Goal: Task Accomplishment & Management: Use online tool/utility

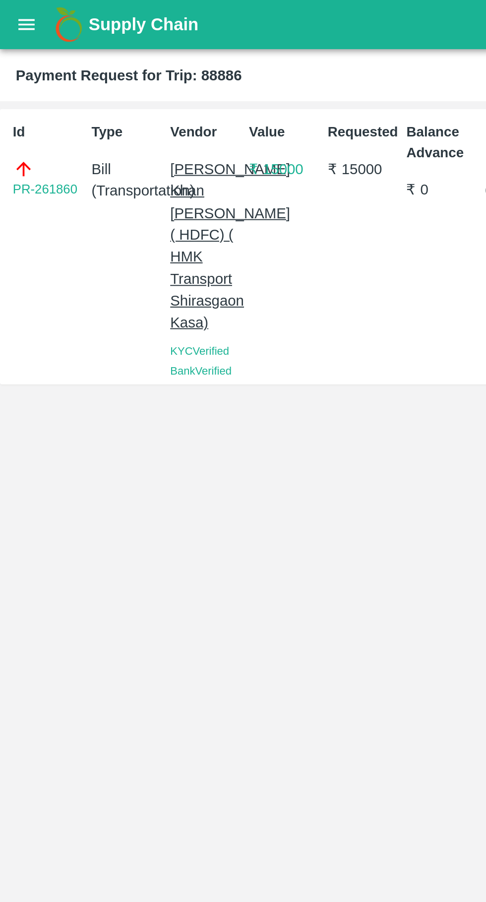
click at [12, 12] on icon "open drawer" at bounding box center [13, 11] width 8 height 5
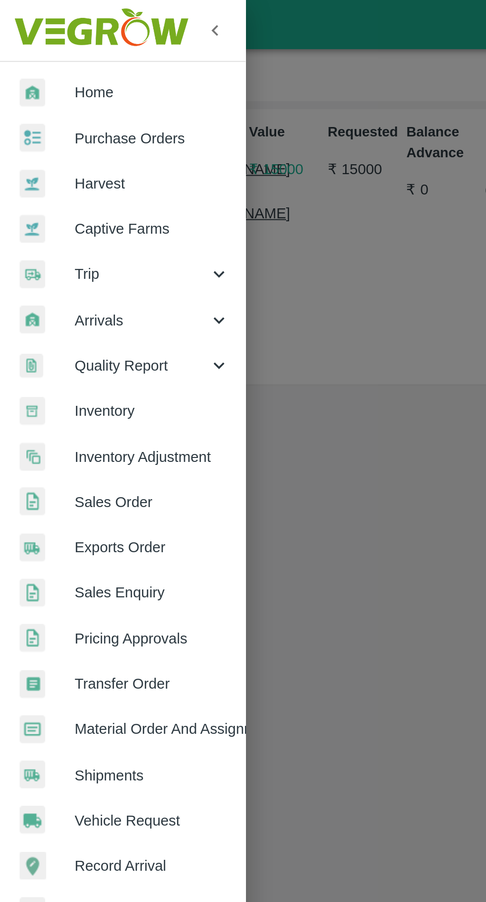
click at [46, 137] on span "Trip" at bounding box center [71, 138] width 67 height 11
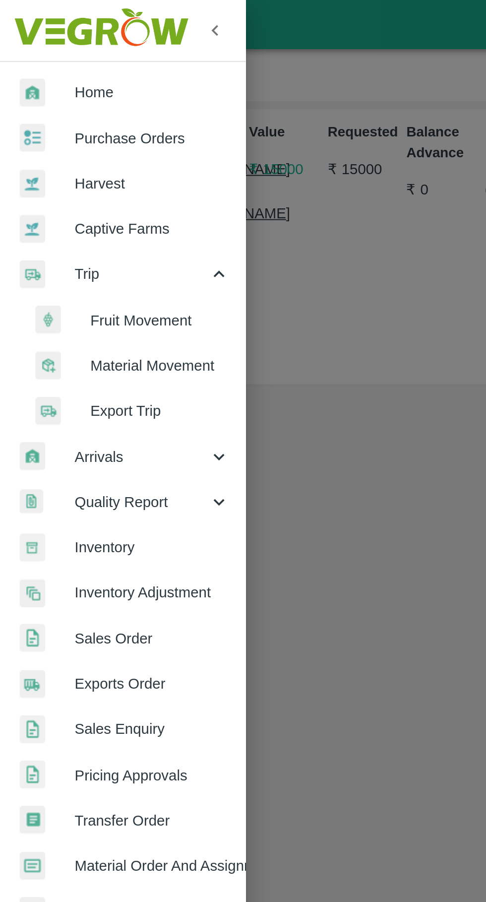
click at [59, 154] on li "Fruit Movement" at bounding box center [66, 161] width 116 height 23
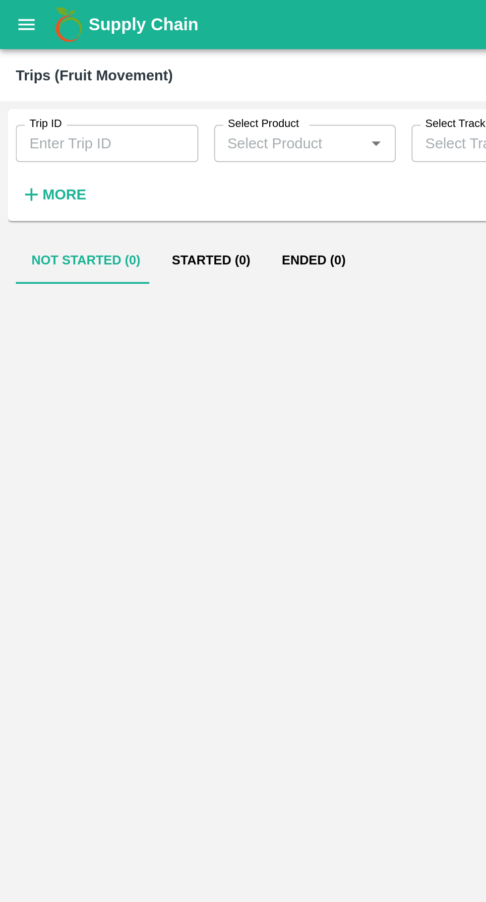
click at [48, 73] on input "Trip ID" at bounding box center [54, 72] width 92 height 19
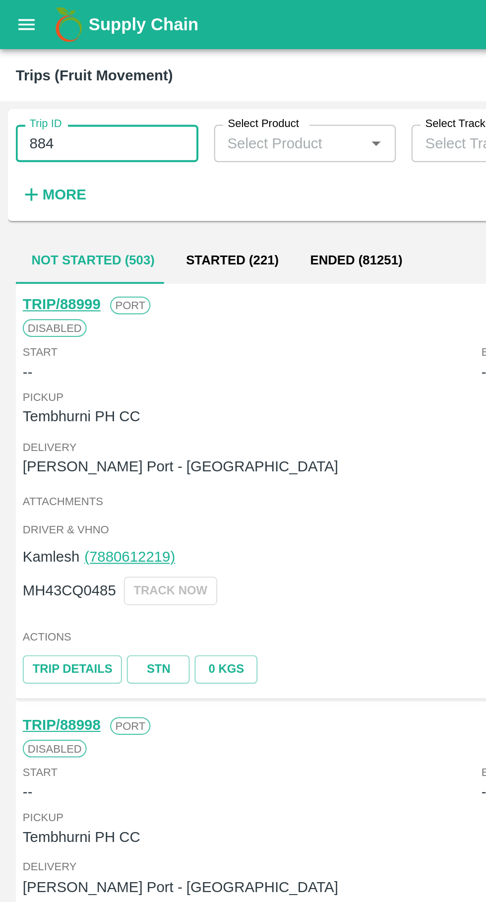
click at [59, 71] on input "884" at bounding box center [54, 72] width 92 height 19
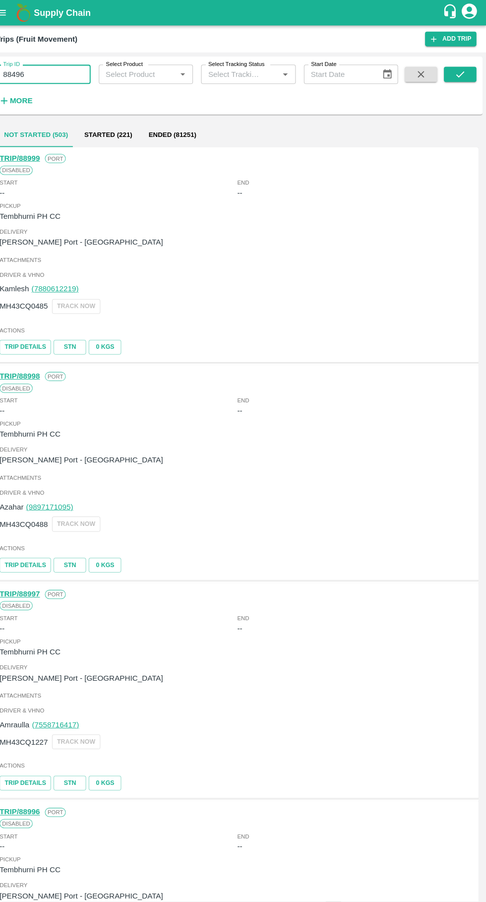
type input "88496"
click at [460, 72] on icon "submit" at bounding box center [460, 72] width 11 height 11
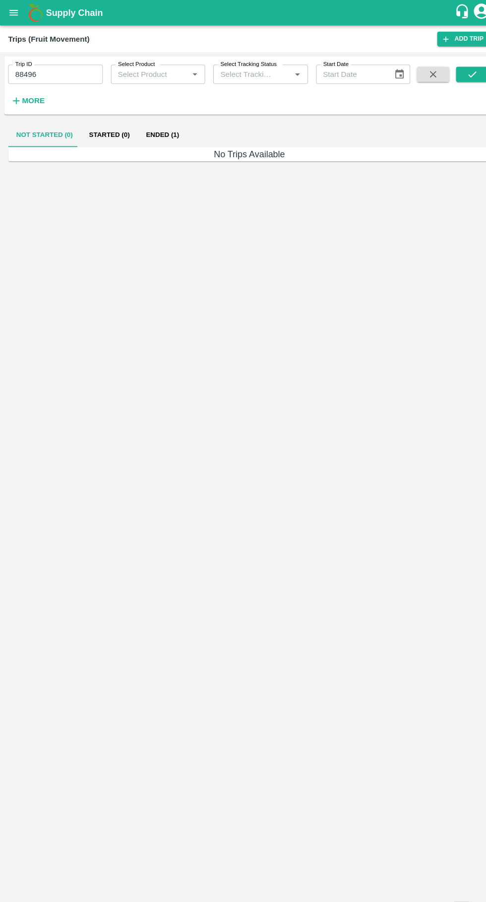
click at [155, 131] on button "Ended (1)" at bounding box center [158, 132] width 48 height 24
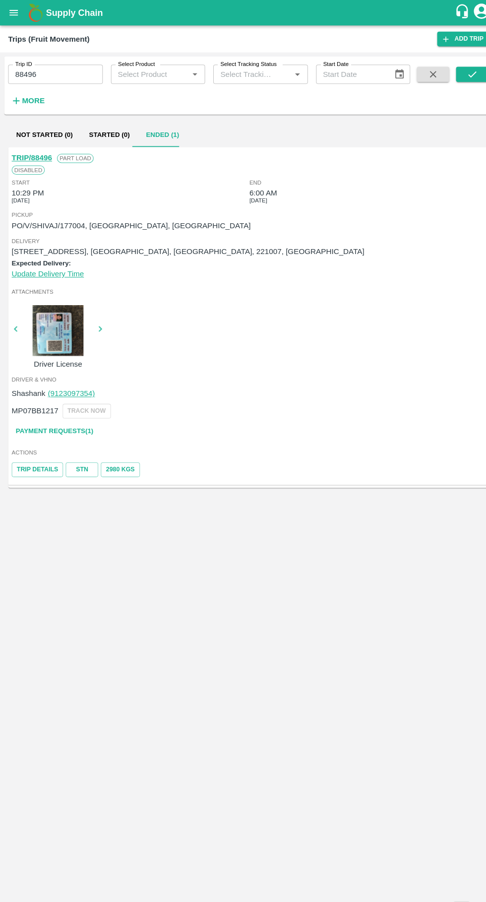
click at [26, 463] on link "Trip Details" at bounding box center [36, 457] width 50 height 14
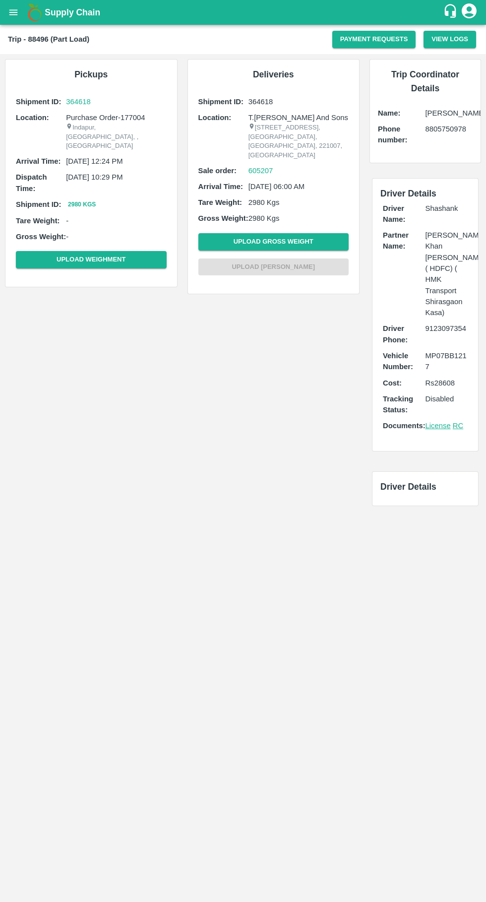
click at [13, 12] on icon "open drawer" at bounding box center [13, 11] width 8 height 5
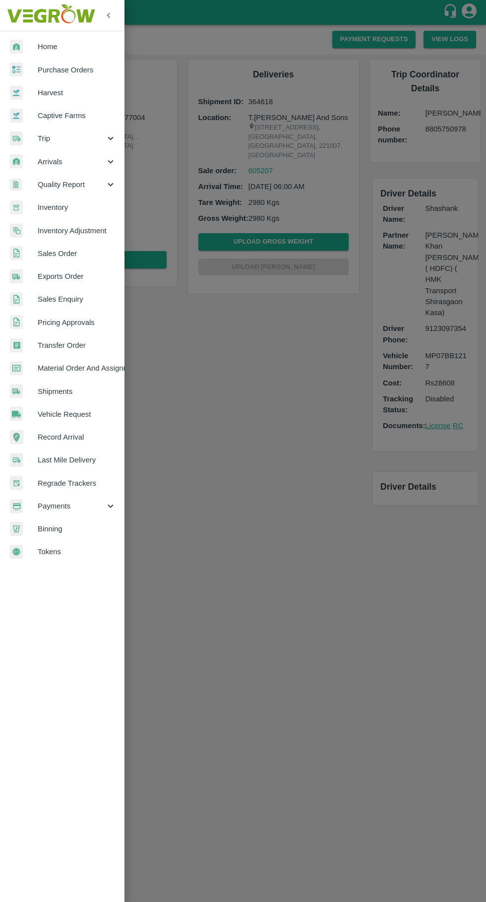
click at [33, 135] on div at bounding box center [24, 138] width 28 height 14
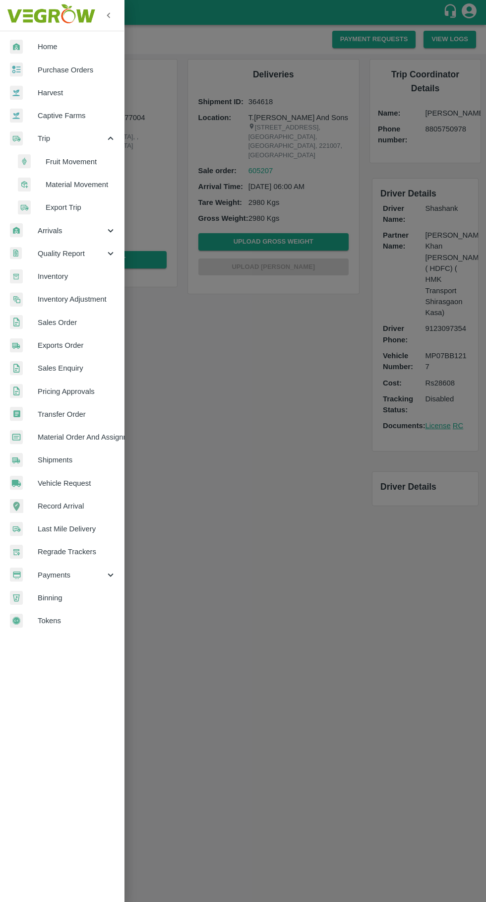
click at [47, 163] on span "Fruit Movement" at bounding box center [81, 161] width 70 height 11
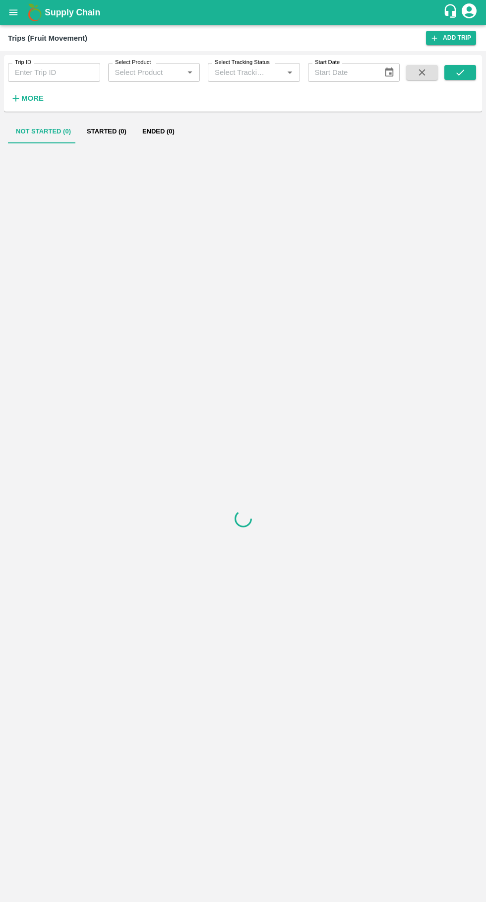
click at [35, 69] on input "Trip ID" at bounding box center [54, 72] width 92 height 19
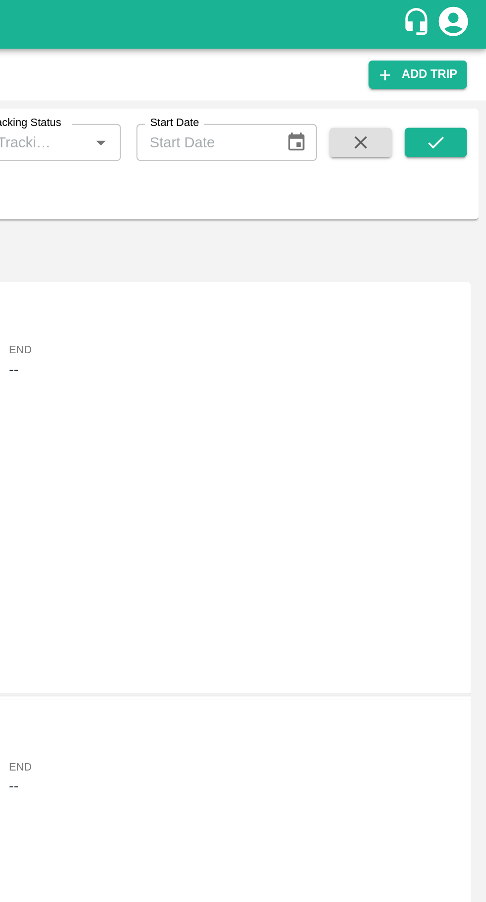
click at [463, 73] on icon "submit" at bounding box center [460, 72] width 11 height 11
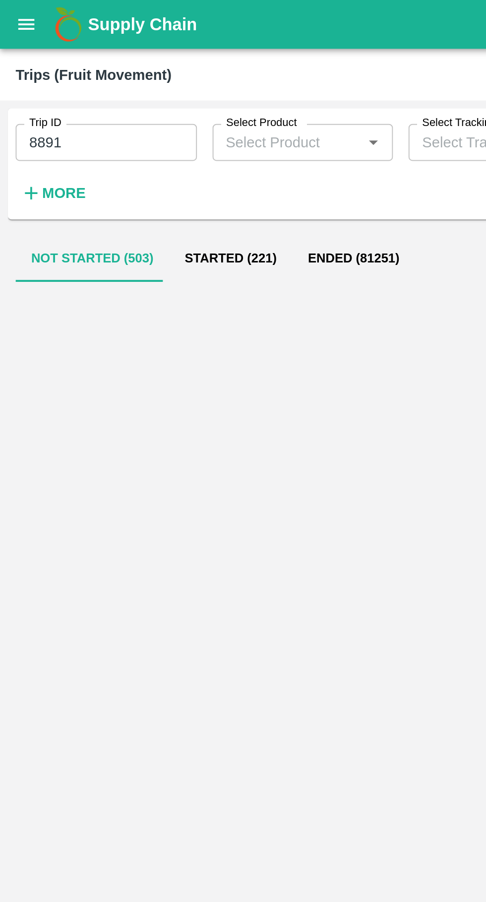
click at [56, 72] on input "8891" at bounding box center [54, 72] width 92 height 19
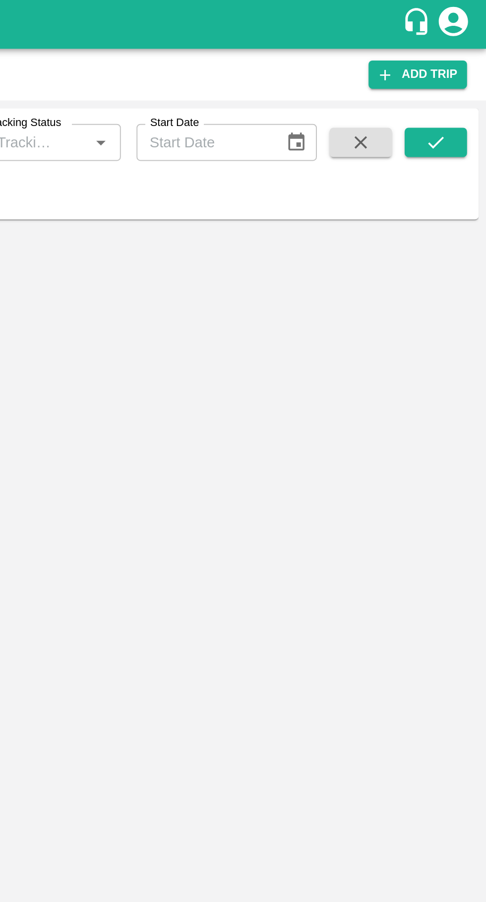
type input "88961"
click at [464, 65] on button "submit" at bounding box center [460, 72] width 32 height 15
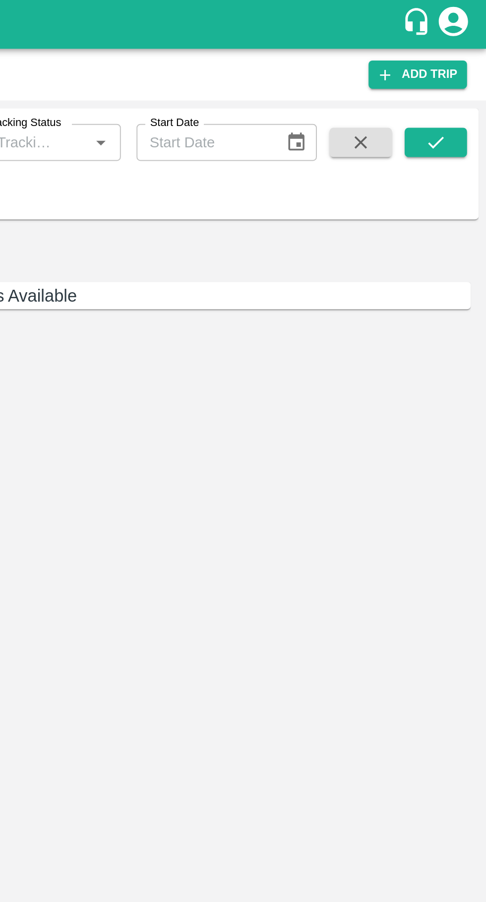
click at [466, 70] on button "submit" at bounding box center [460, 72] width 32 height 15
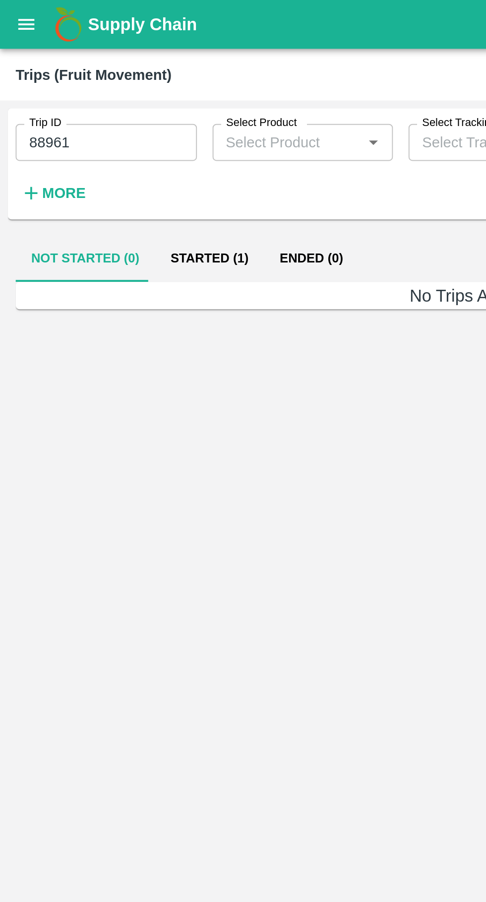
click at [108, 133] on button "Started (1)" at bounding box center [107, 132] width 56 height 24
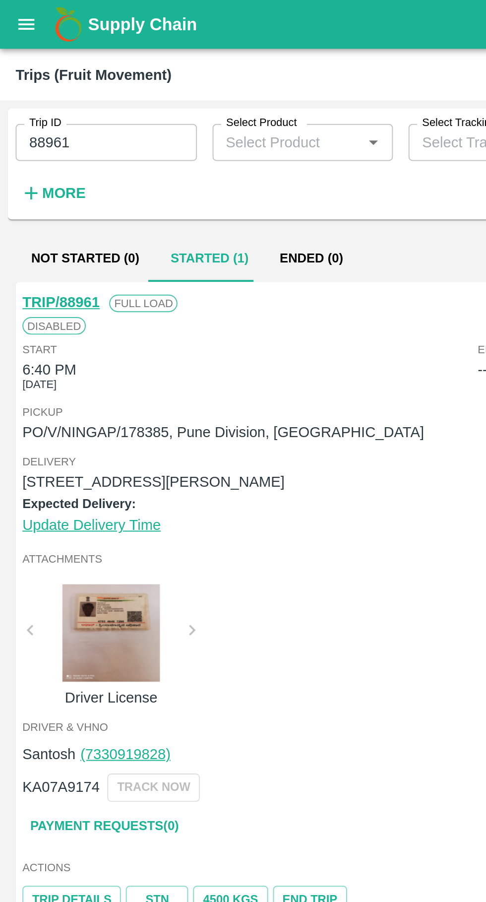
click at [10, 9] on icon "open drawer" at bounding box center [13, 12] width 11 height 11
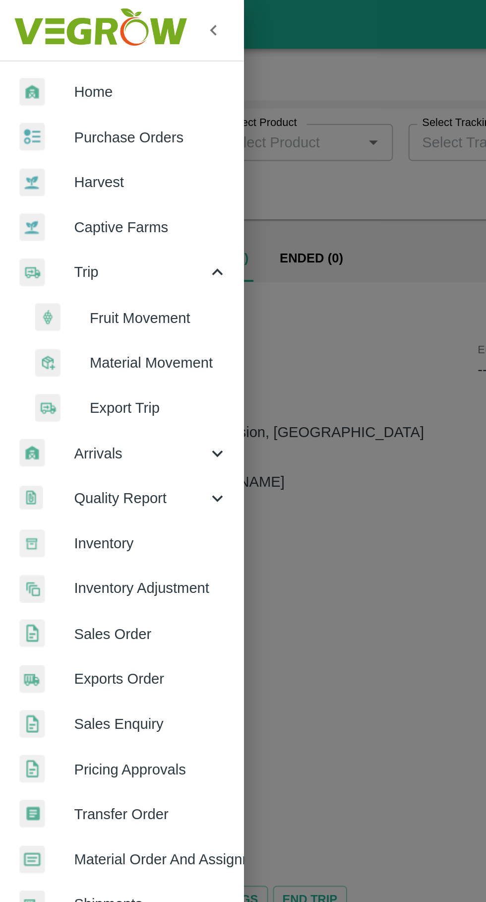
click at [67, 154] on li "Fruit Movement" at bounding box center [66, 161] width 116 height 23
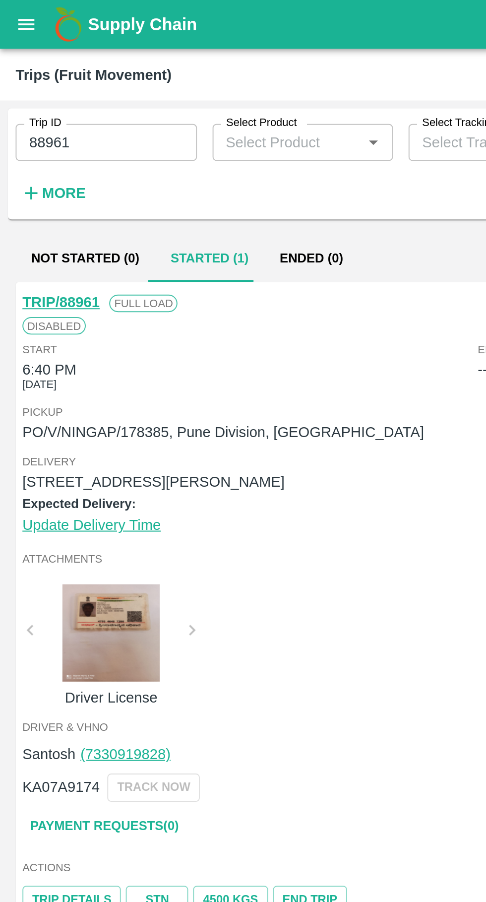
click at [10, 12] on icon "open drawer" at bounding box center [13, 12] width 11 height 11
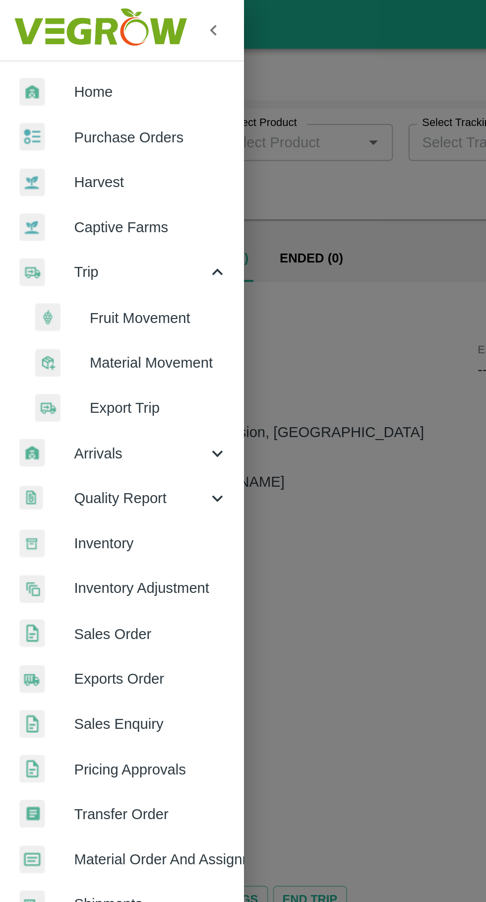
click at [45, 67] on span "Purchase Orders" at bounding box center [77, 69] width 78 height 11
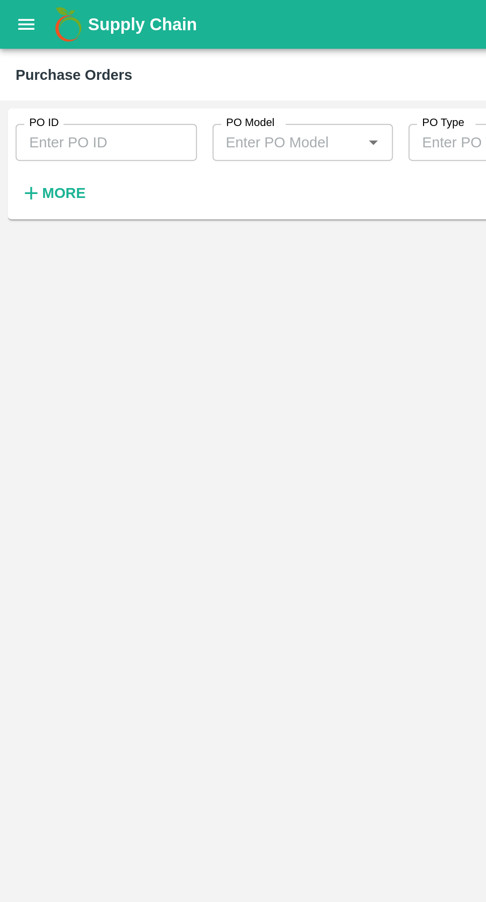
click at [36, 64] on input "PO ID" at bounding box center [54, 72] width 92 height 19
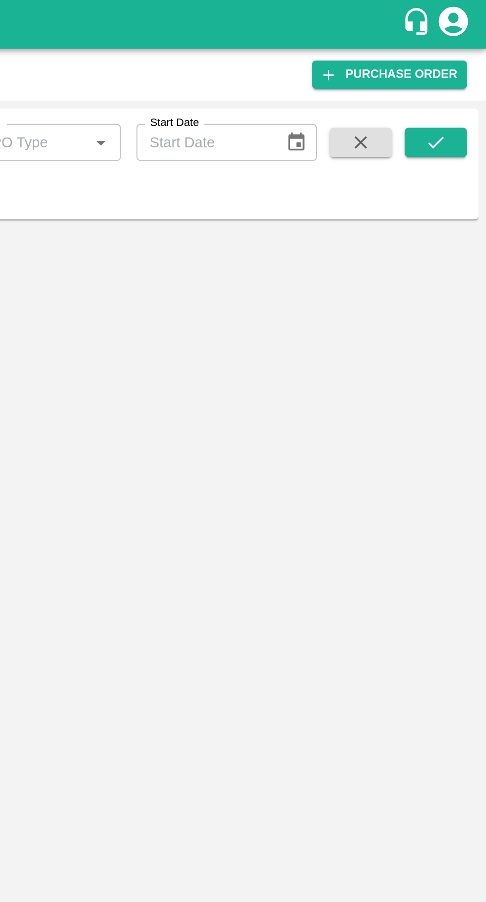
type input "178385"
click at [463, 66] on button "submit" at bounding box center [460, 72] width 32 height 15
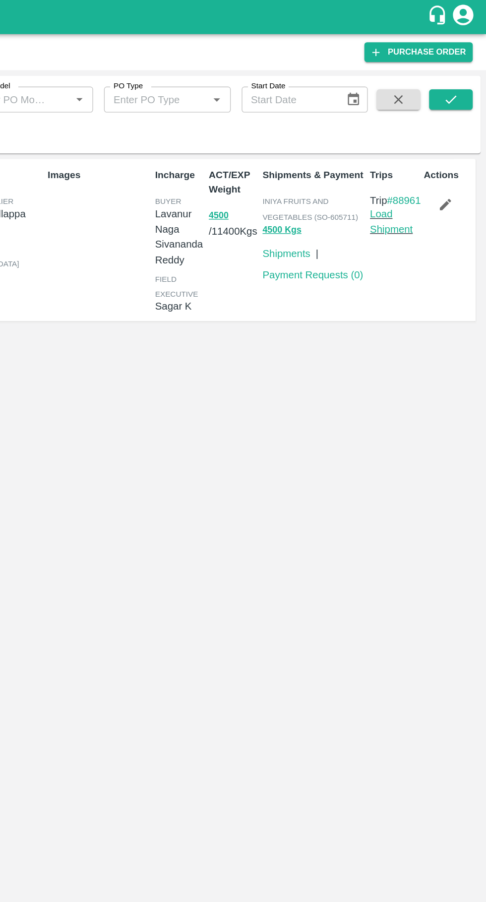
click at [420, 171] on link "Load Shipment" at bounding box center [416, 161] width 31 height 19
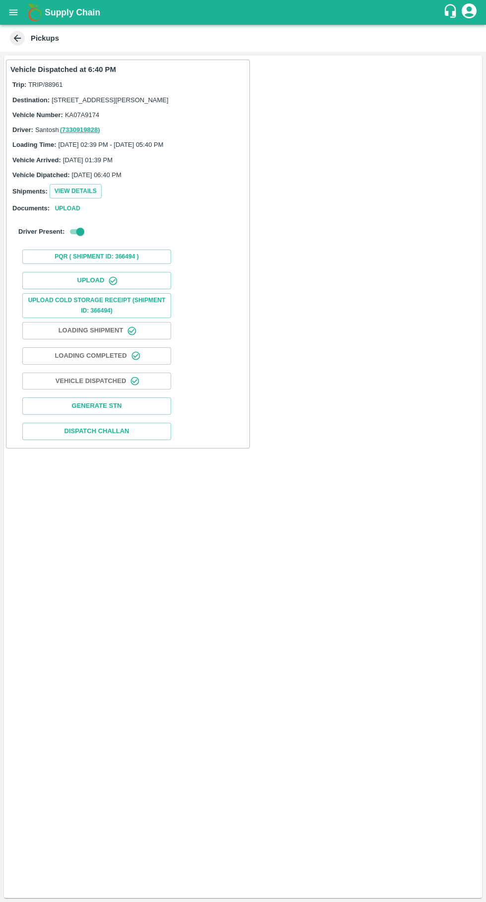
click at [129, 287] on button "Upload" at bounding box center [96, 280] width 149 height 17
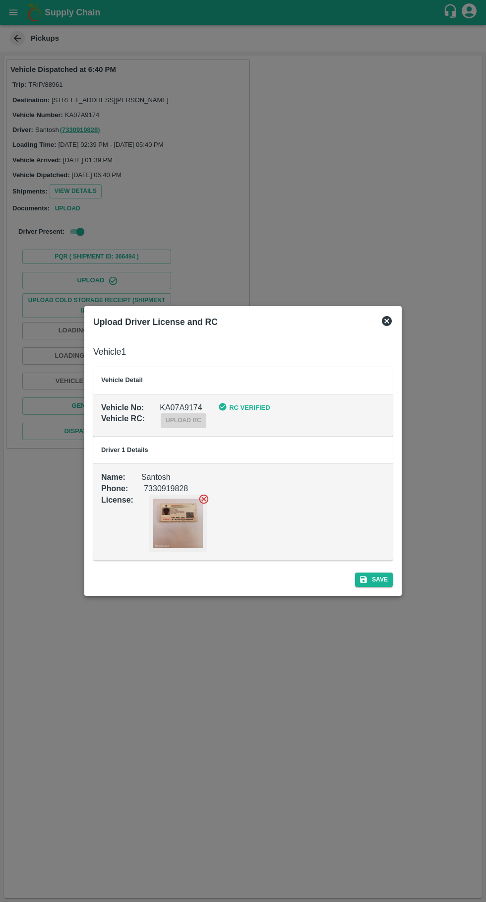
click at [245, 402] on div "RC Verified" at bounding box center [236, 399] width 68 height 27
click at [391, 320] on icon at bounding box center [387, 321] width 10 height 10
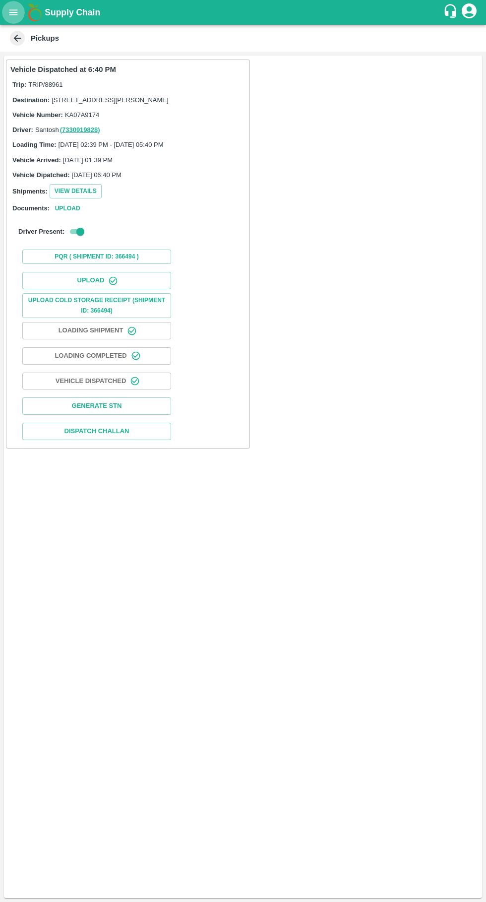
click at [13, 12] on icon "open drawer" at bounding box center [13, 11] width 8 height 5
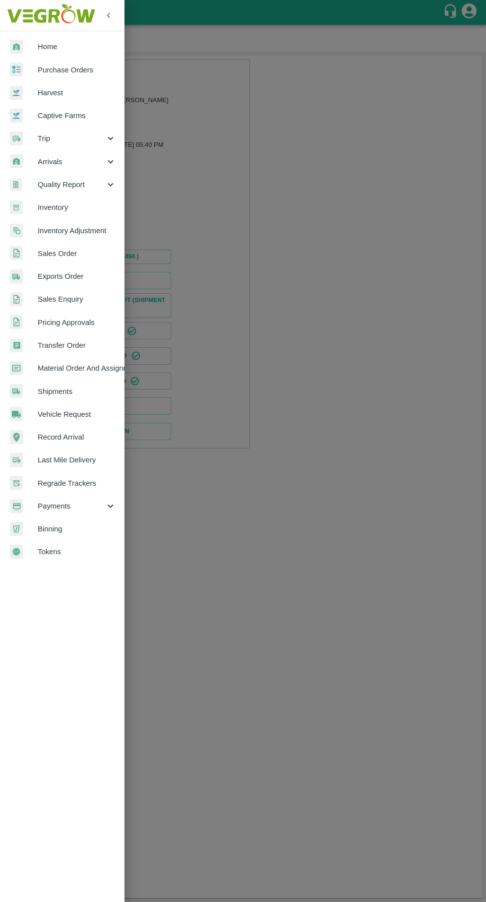
click at [69, 138] on span "Trip" at bounding box center [71, 138] width 67 height 11
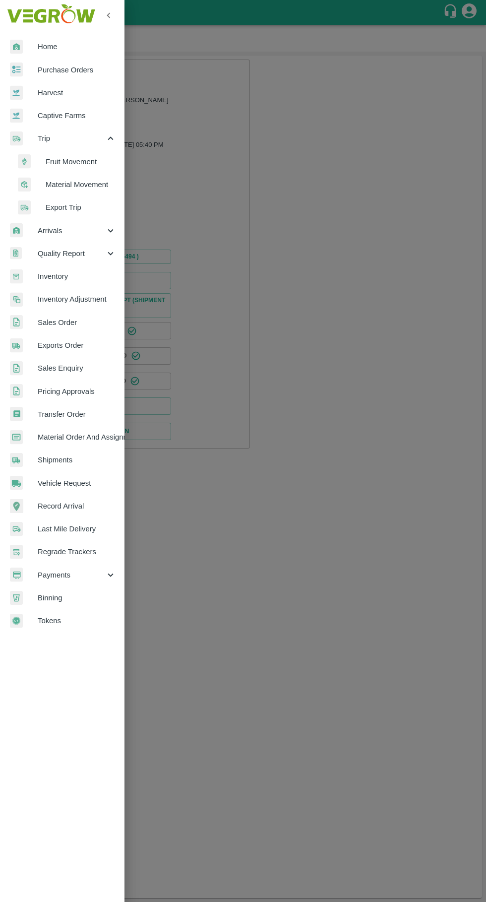
click at [79, 161] on span "Fruit Movement" at bounding box center [81, 161] width 70 height 11
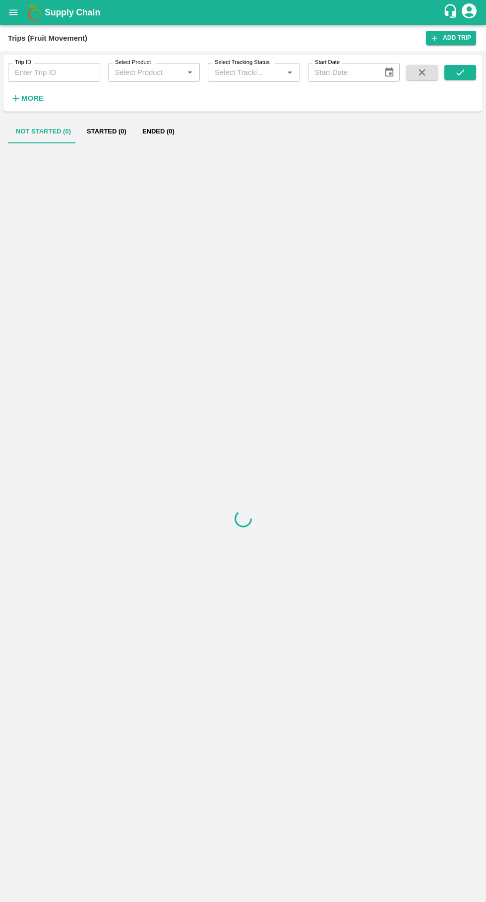
click at [61, 69] on input "Trip ID" at bounding box center [54, 72] width 92 height 19
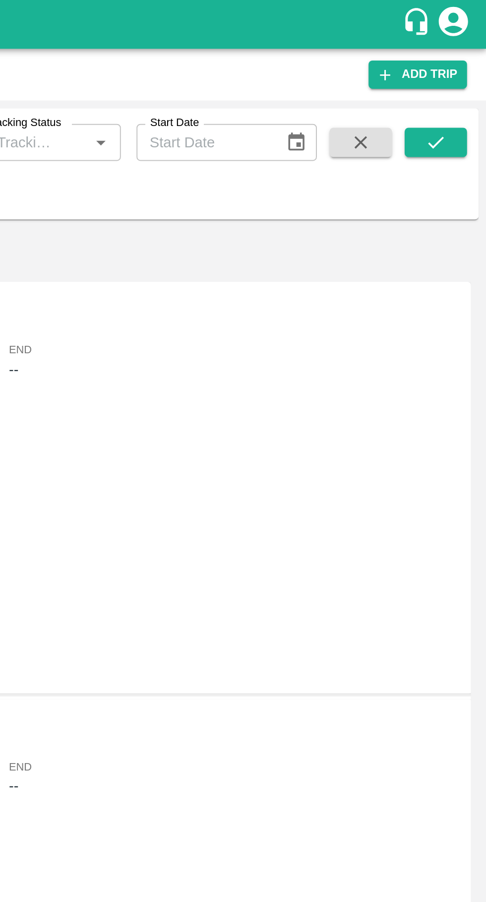
type input "88962"
click at [467, 71] on button "submit" at bounding box center [460, 72] width 32 height 15
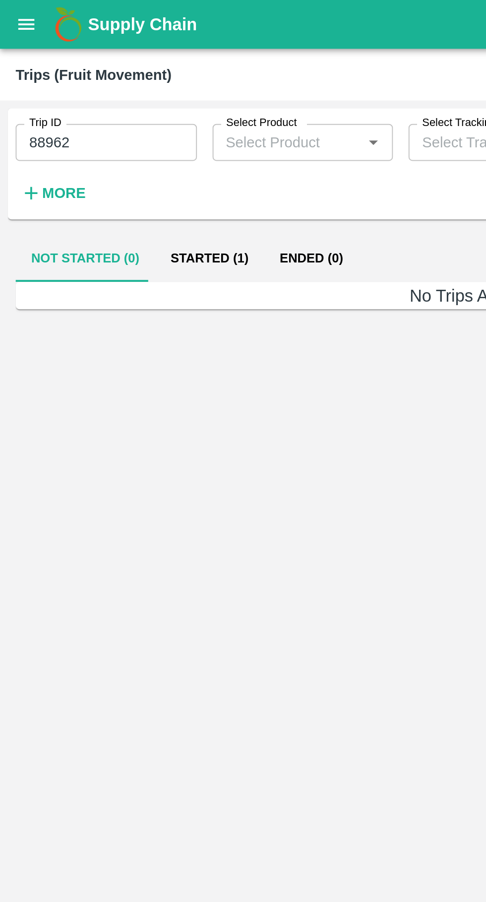
click at [110, 128] on button "Started (1)" at bounding box center [107, 132] width 56 height 24
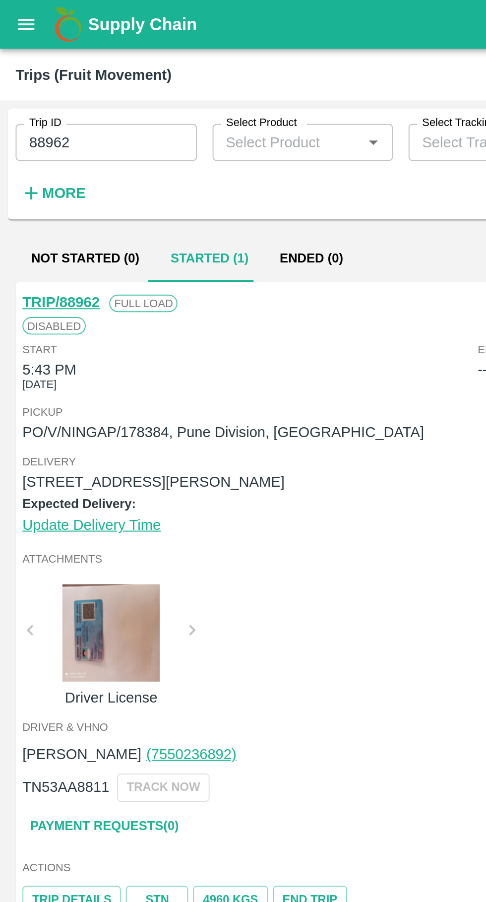
click at [17, 3] on button "open drawer" at bounding box center [13, 12] width 23 height 23
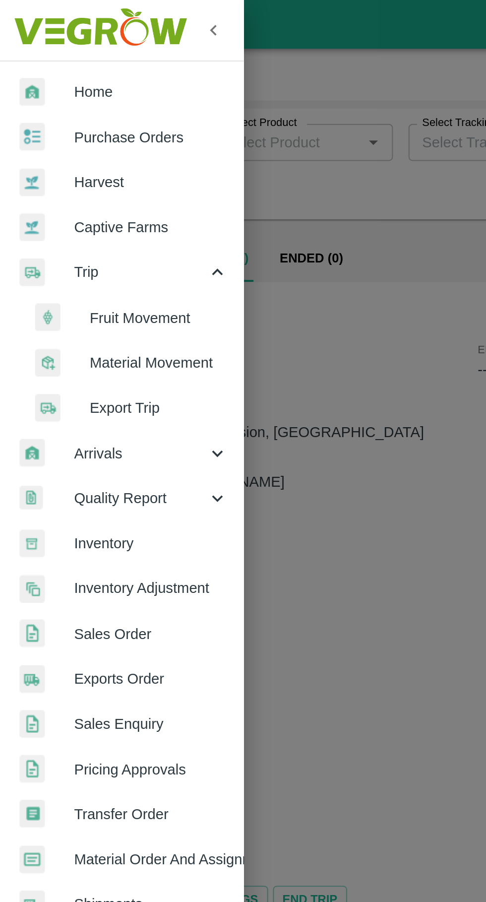
click at [85, 67] on span "Purchase Orders" at bounding box center [77, 69] width 78 height 11
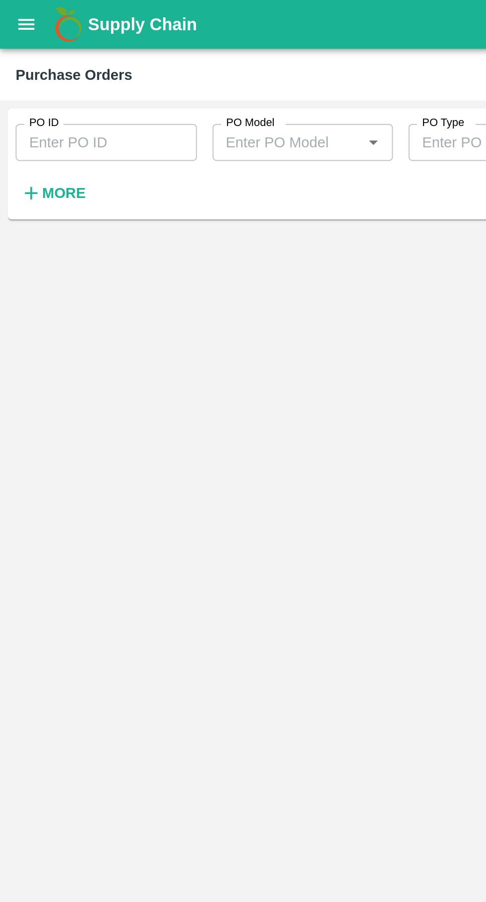
click at [53, 70] on input "PO ID" at bounding box center [54, 72] width 92 height 19
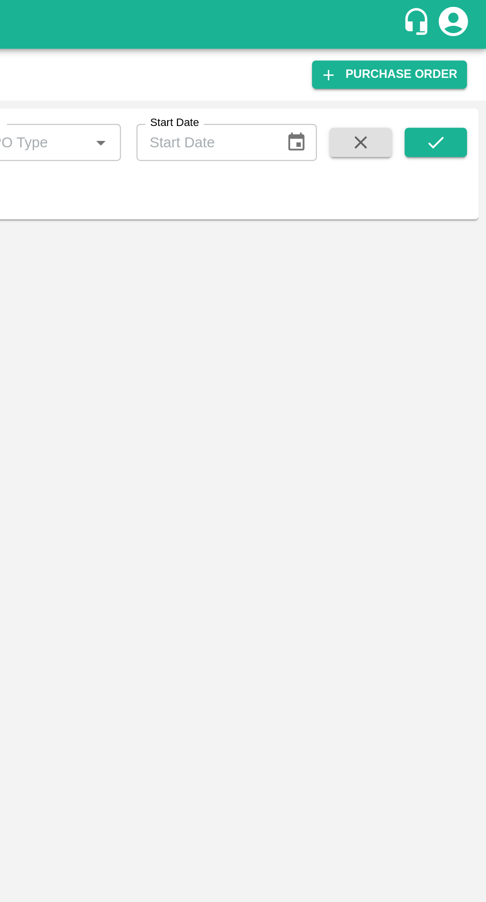
type input "178384"
click at [463, 70] on icon "submit" at bounding box center [460, 72] width 11 height 11
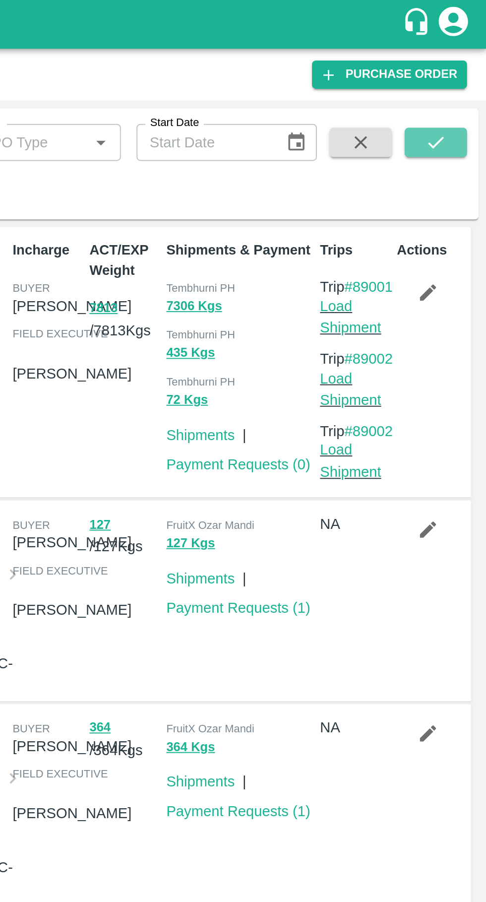
click at [457, 70] on icon "submit" at bounding box center [460, 72] width 11 height 11
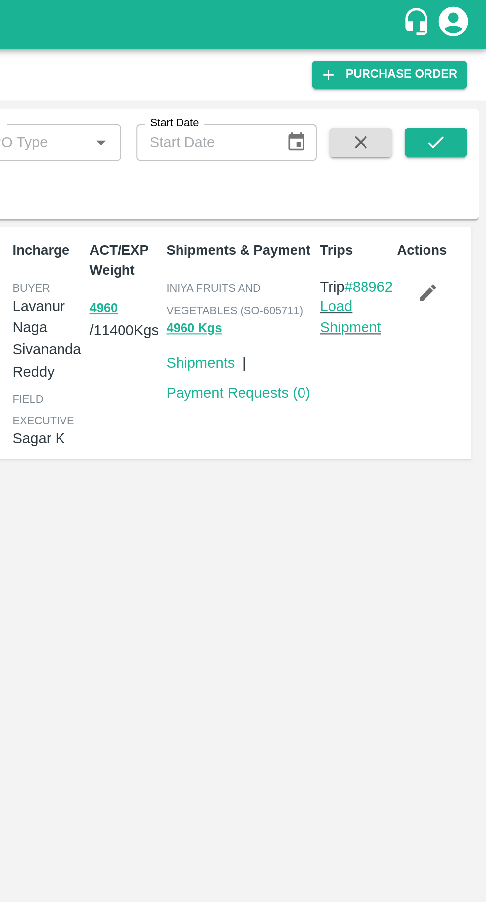
click at [416, 170] on link "Load Shipment" at bounding box center [416, 161] width 31 height 19
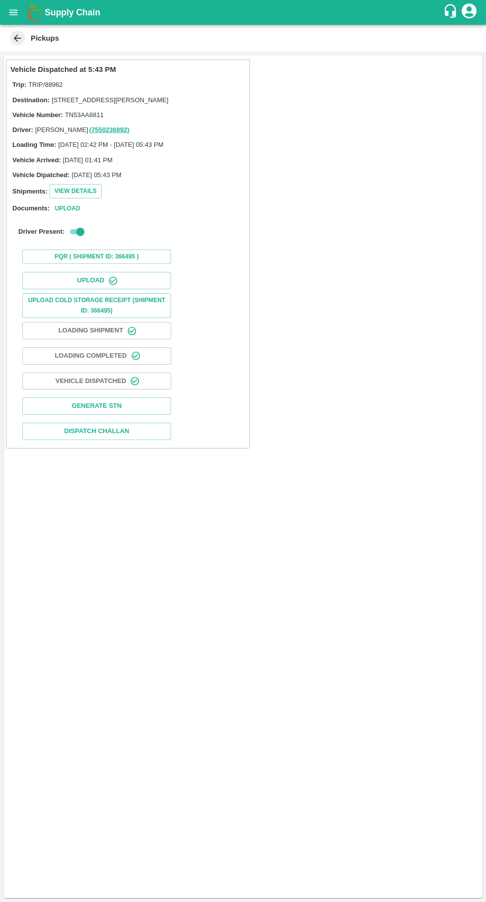
click at [123, 289] on button "Upload" at bounding box center [96, 280] width 149 height 17
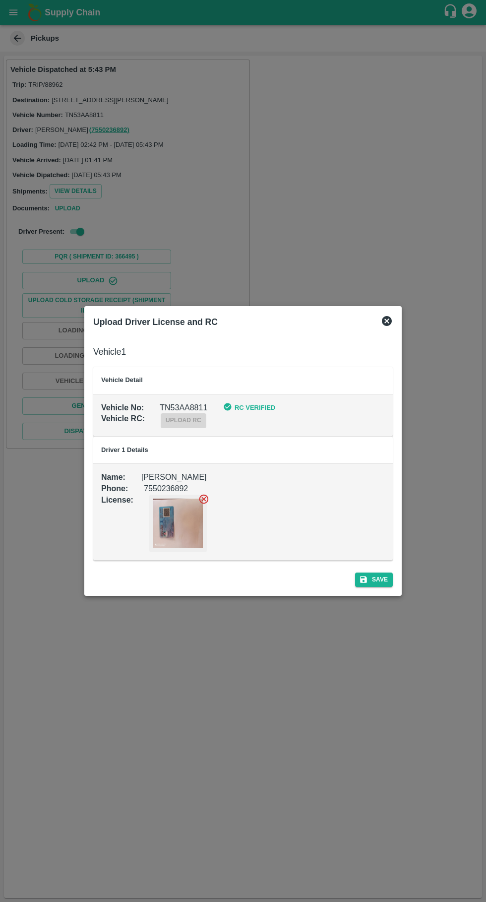
click at [384, 314] on div "Upload Driver License and RC" at bounding box center [242, 322] width 307 height 22
click at [397, 325] on div "Upload Driver License and RC Vehicle 1 Vehicle Detail Vehicle No : TN53AA8811 R…" at bounding box center [242, 450] width 317 height 289
click at [387, 321] on icon at bounding box center [387, 321] width 12 height 12
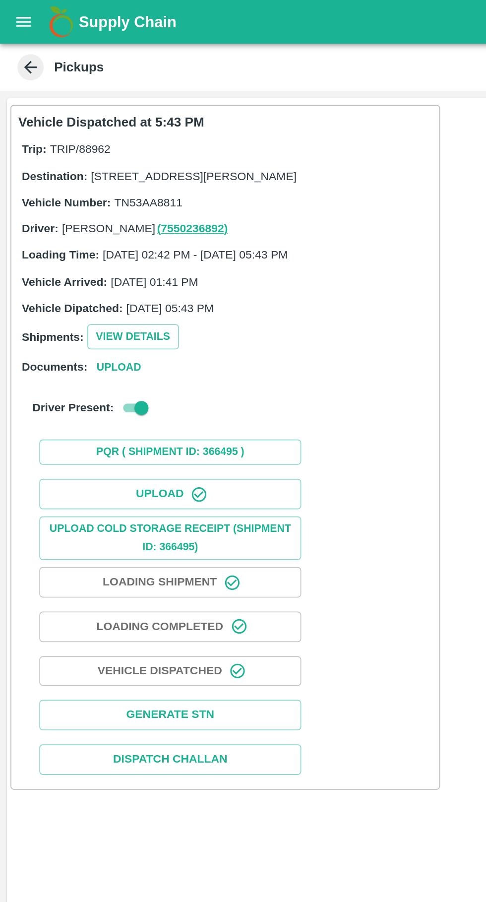
click at [10, 20] on button "open drawer" at bounding box center [13, 12] width 23 height 23
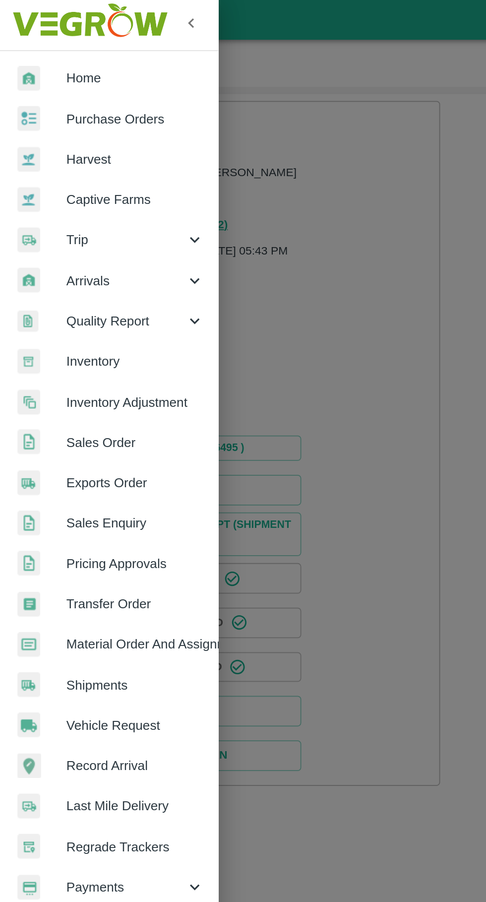
click at [75, 506] on span "Payments" at bounding box center [71, 505] width 67 height 11
click at [71, 529] on span "My Payment Requests" at bounding box center [81, 528] width 70 height 11
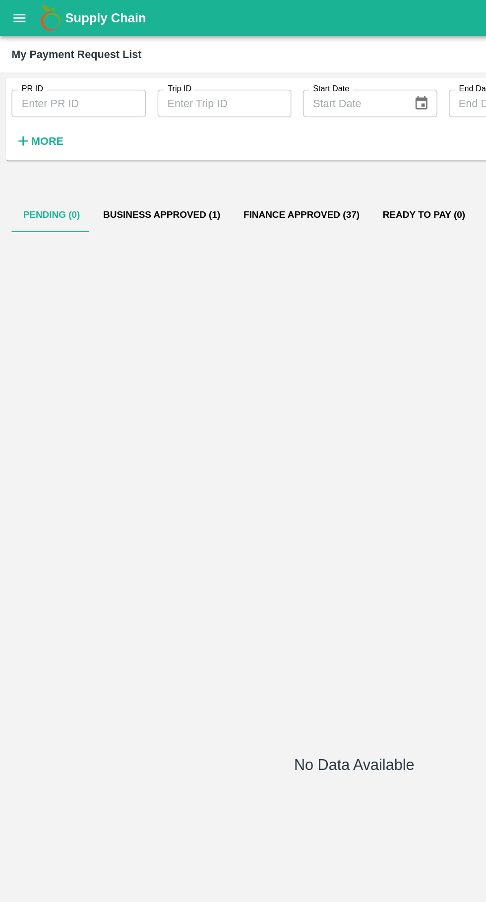
click at [111, 136] on button "Business Approved (1)" at bounding box center [111, 147] width 96 height 24
